Goal: Find specific page/section: Find specific page/section

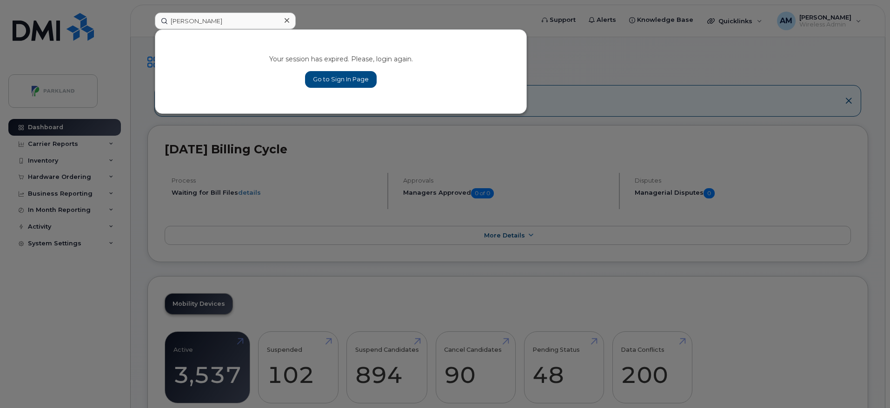
type input "[PERSON_NAME]"
click at [320, 83] on link "Go to Sign In Page" at bounding box center [341, 79] width 72 height 17
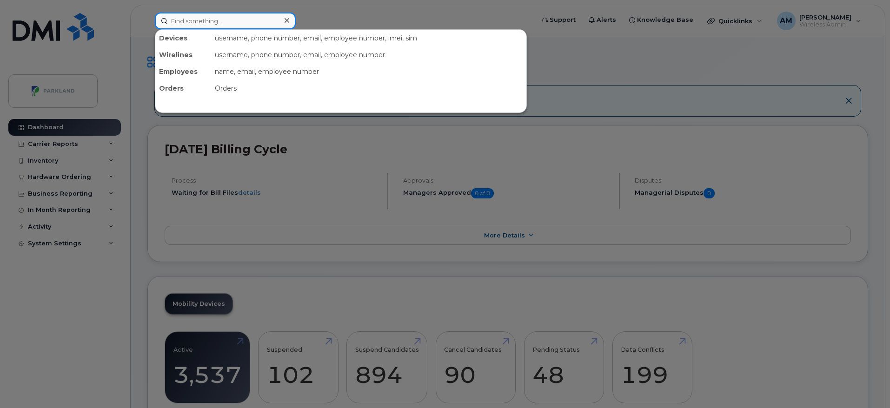
click at [238, 24] on input at bounding box center [225, 21] width 141 height 17
paste input "[PERSON_NAME]"
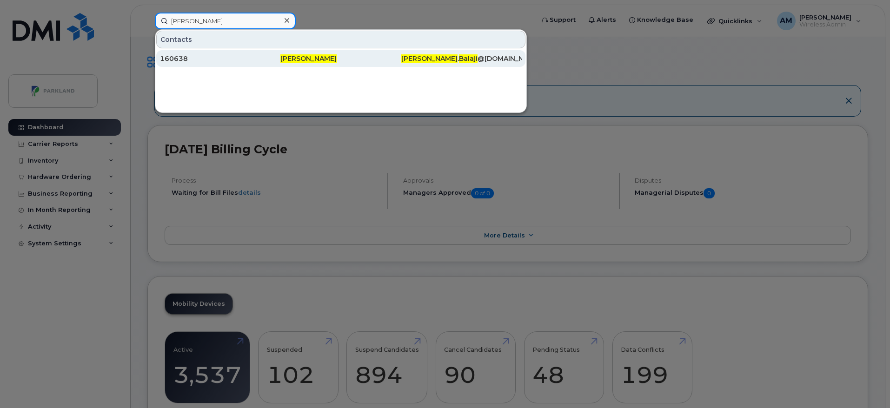
type input "[PERSON_NAME]"
click at [296, 57] on span "Mahalingam balaji" at bounding box center [308, 58] width 56 height 8
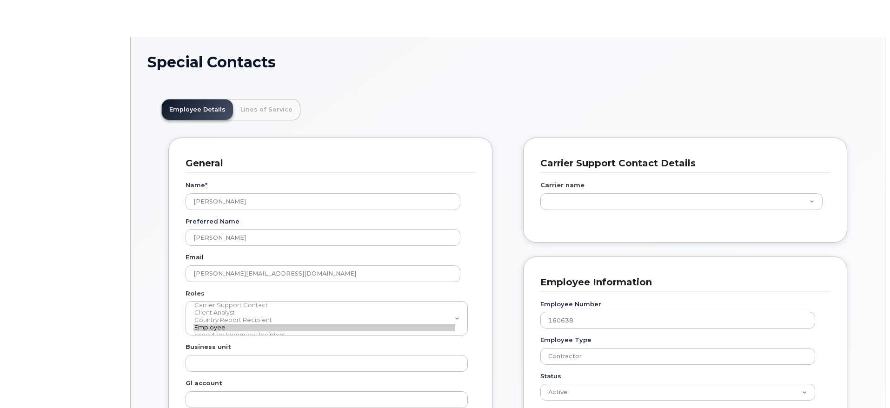
scroll to position [27, 0]
type input "5627642"
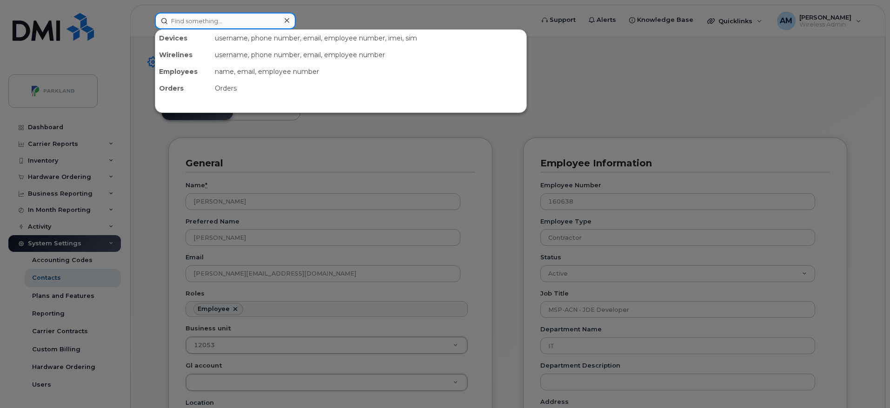
click at [234, 15] on input at bounding box center [225, 21] width 141 height 17
paste input "Anagha Supekar"
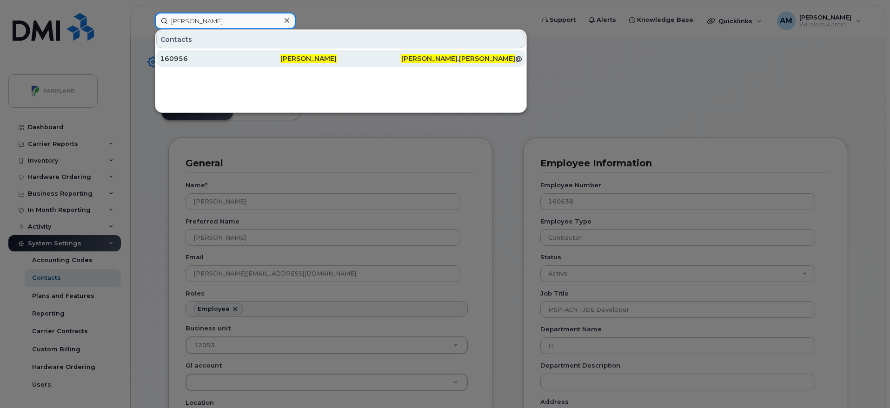
type input "Anagha Supekar"
click at [280, 64] on div "160956" at bounding box center [340, 58] width 120 height 17
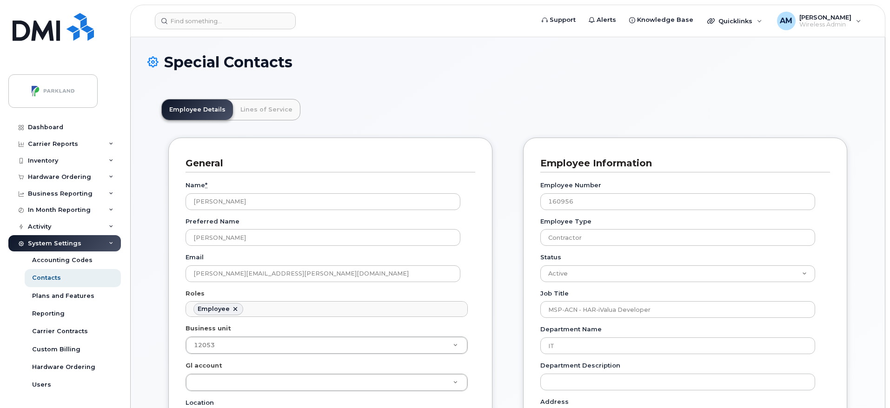
scroll to position [27, 0]
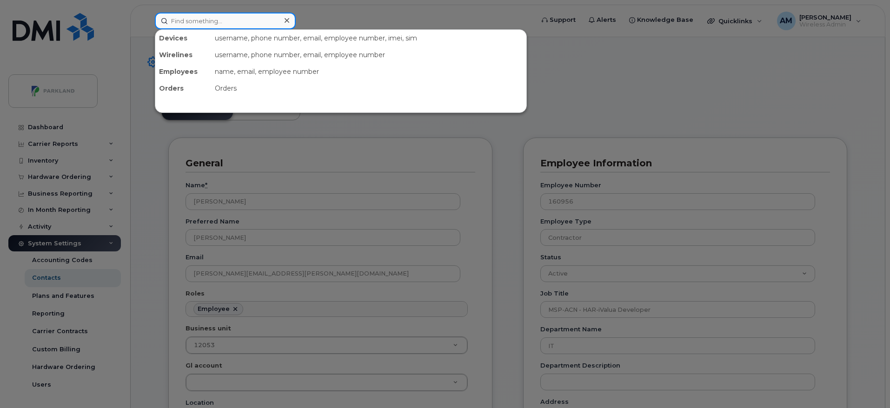
click at [267, 21] on input at bounding box center [225, 21] width 141 height 17
paste input "Matthew Coffen"
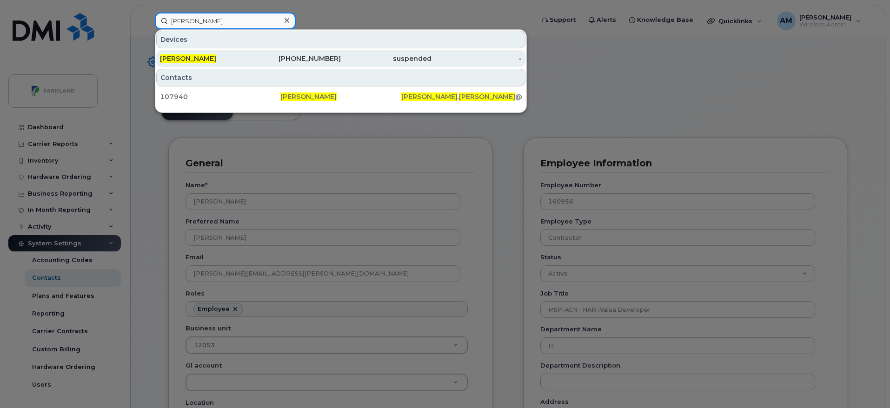
type input "Matthew Coffen"
click at [277, 59] on div "902-717-4713" at bounding box center [296, 58] width 91 height 9
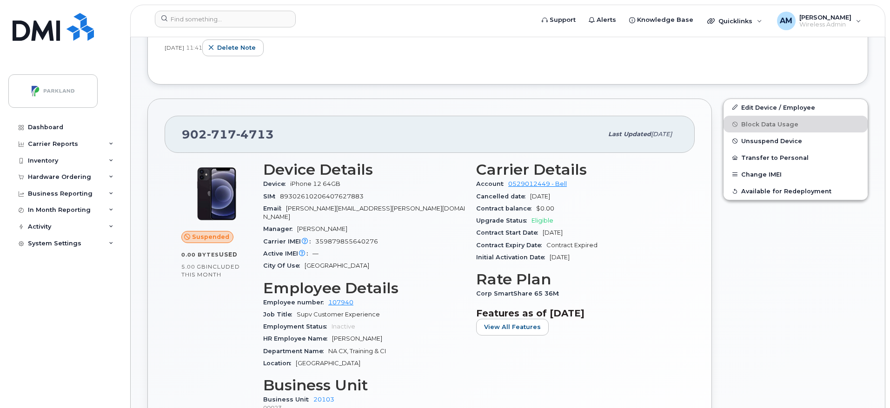
scroll to position [274, 0]
